Goal: Task Accomplishment & Management: Use online tool/utility

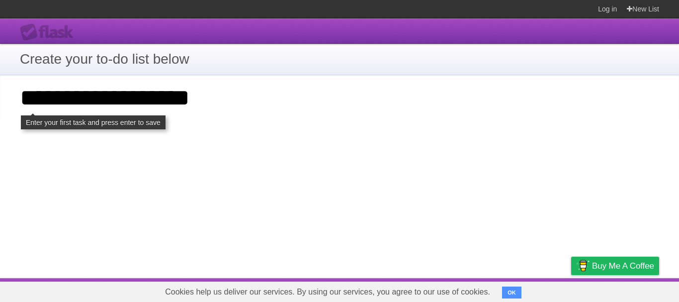
type input "**********"
click input "**********" at bounding box center [0, 0] width 0 height 0
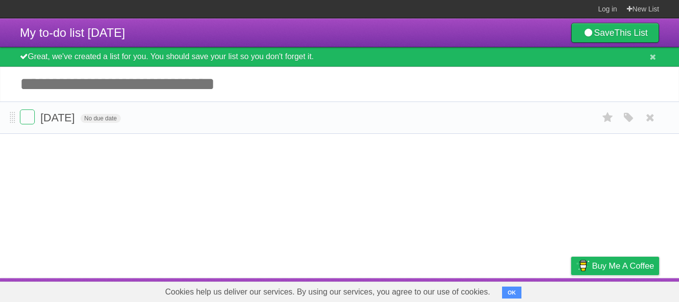
click at [19, 120] on li "[DATE] No due date White Red Blue Green Purple Orange" at bounding box center [339, 117] width 679 height 32
click at [613, 7] on link "Log in" at bounding box center [607, 9] width 19 height 18
